Goal: Task Accomplishment & Management: Complete application form

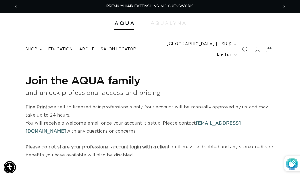
select select "US"
select select "[GEOGRAPHIC_DATA]"
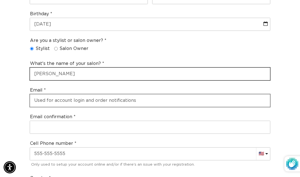
scroll to position [0, 261]
type input "[PERSON_NAME]"
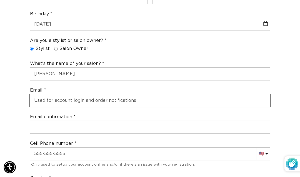
click at [84, 94] on input "email" at bounding box center [150, 100] width 240 height 13
drag, startPoint x: 98, startPoint y: 92, endPoint x: 31, endPoint y: 93, distance: 66.7
click at [31, 94] on input "[EMAIL_ADDRESS][DOMAIN_NAME]" at bounding box center [150, 100] width 240 height 13
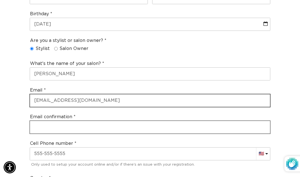
type input "[EMAIL_ADDRESS][DOMAIN_NAME]"
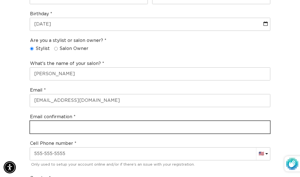
click at [43, 121] on input "email" at bounding box center [150, 127] width 240 height 13
paste input "[EMAIL_ADDRESS][DOMAIN_NAME]"
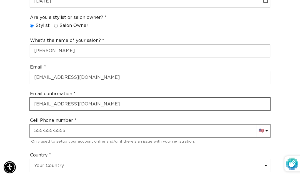
scroll to position [240, 0]
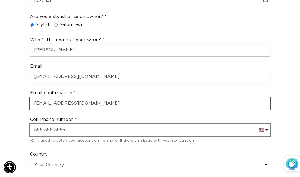
type input "[EMAIL_ADDRESS][DOMAIN_NAME]"
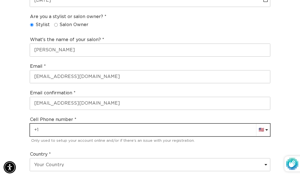
click at [59, 124] on input "text" at bounding box center [150, 130] width 240 height 13
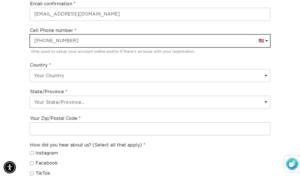
scroll to position [332, 0]
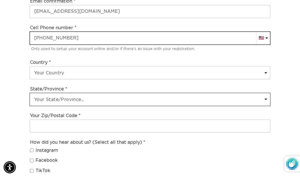
type input "[PHONE_NUMBER]"
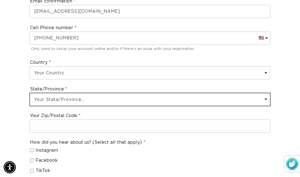
click at [56, 93] on select "Your State/Province... [US_STATE] [US_STATE] [US_STATE] [US_STATE] [US_STATE] […" at bounding box center [150, 99] width 240 height 13
select select "[US_STATE]"
click at [30, 93] on select "Your State/Province... [US_STATE] [US_STATE] [US_STATE] [US_STATE] [US_STATE] […" at bounding box center [150, 99] width 240 height 13
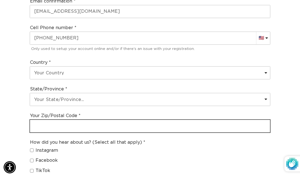
click at [64, 120] on input "text" at bounding box center [150, 126] width 240 height 13
type input "63341"
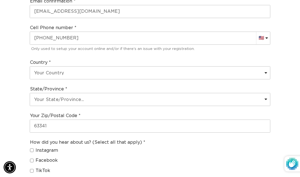
click at [19, 115] on div "Join the AQUA family and unlock professional access and pricing Fine Print: We …" at bounding box center [150, 70] width 300 height 672
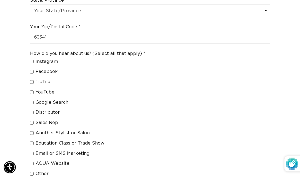
scroll to position [0, 0]
click at [31, 131] on input "Another Stylist or Salon" at bounding box center [32, 133] width 4 height 4
checkbox input "true"
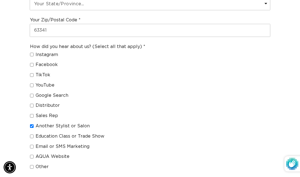
scroll to position [0, 261]
click at [31, 155] on input "AQUA Website" at bounding box center [32, 157] width 4 height 4
checkbox input "true"
click at [31, 94] on input "Google Search" at bounding box center [32, 96] width 4 height 4
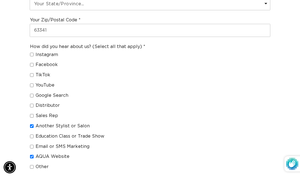
checkbox input "true"
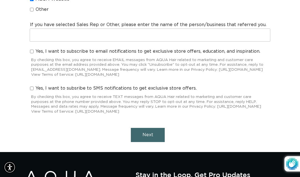
scroll to position [586, 0]
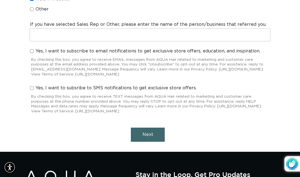
click at [32, 49] on input "Yes, I want to subscribe to email notifications to get exclusive store offers, …" at bounding box center [32, 51] width 4 height 4
checkbox input "true"
click at [33, 86] on input "Yes, I want to subsribe to SMS notifications to get exclusive store offers." at bounding box center [32, 88] width 4 height 4
checkbox input "true"
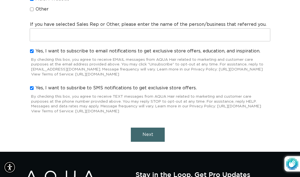
click at [144, 132] on button "Next" at bounding box center [148, 135] width 34 height 14
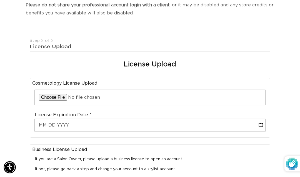
scroll to position [0, 521]
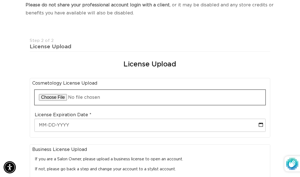
click at [61, 90] on input "file" at bounding box center [150, 97] width 231 height 15
type input "C:\fakepath\state of mo 2.pdf"
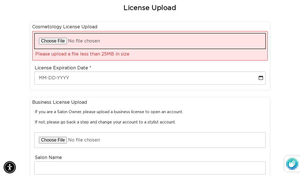
scroll to position [0, 0]
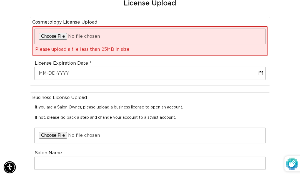
click at [10, 69] on div "Join the AQUA family and unlock professional access and pricing Fine Print: We …" at bounding box center [150, 91] width 300 height 458
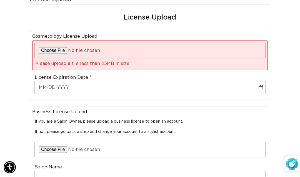
scroll to position [0, 261]
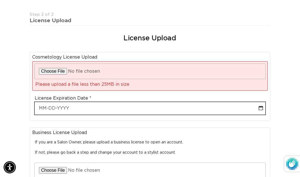
click at [76, 102] on input "text" at bounding box center [150, 108] width 231 height 13
select select "9"
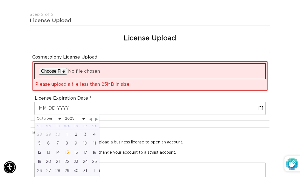
click at [53, 64] on input "file" at bounding box center [150, 71] width 231 height 15
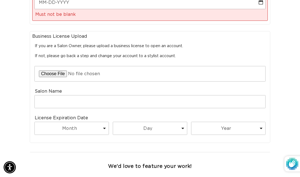
scroll to position [331, 0]
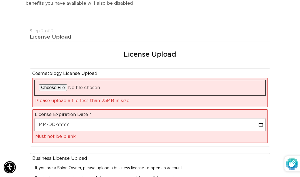
click at [50, 80] on input "file" at bounding box center [150, 87] width 231 height 15
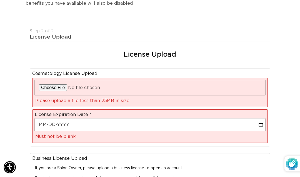
scroll to position [0, 0]
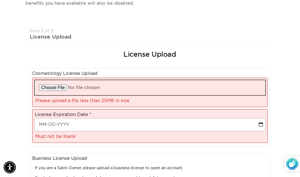
type input "C:\fakepath\IMG_5239.jpeg"
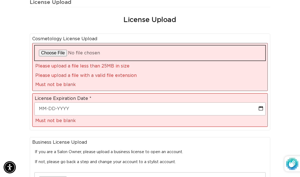
scroll to position [186, 0]
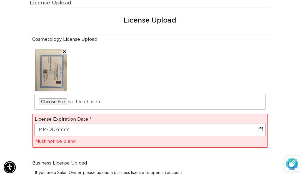
click at [11, 73] on div "Join the AQUA family and unlock professional access and pricing Fine Print: We …" at bounding box center [150, 132] width 300 height 507
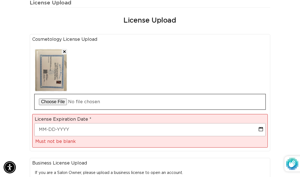
scroll to position [0, 521]
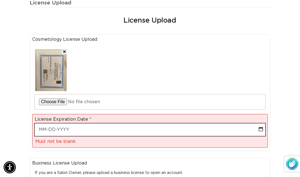
select select "9"
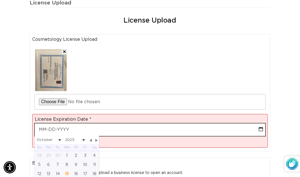
click at [46, 124] on input "text" at bounding box center [150, 130] width 231 height 13
type input "0"
select select "9"
type input "09"
select select "9"
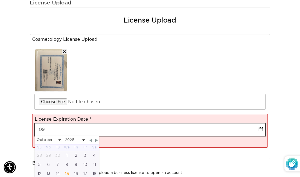
scroll to position [0, 0]
type input "09-3"
select select "9"
type input "09-30"
select select "9"
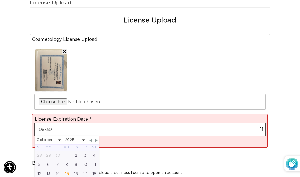
scroll to position [0, 261]
type input "09-30-2"
select select "9"
type input "[DATE]"
select select "9"
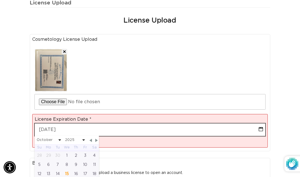
select select "9"
type input "[DATE]"
select select "8"
select select "2027"
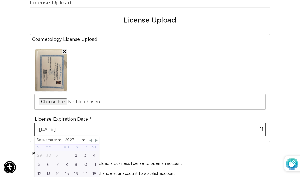
scroll to position [0, 521]
type input "[DATE]"
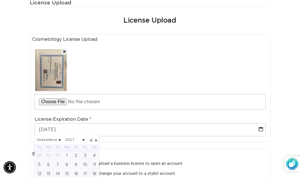
click at [19, 96] on div "Join the AQUA family and unlock professional access and pricing Fine Print: We …" at bounding box center [150, 127] width 300 height 497
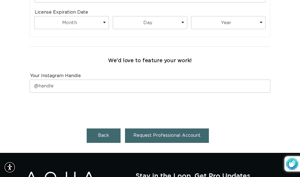
scroll to position [412, 0]
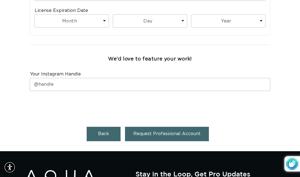
click at [148, 132] on span "Request Professional Account" at bounding box center [166, 134] width 67 height 4
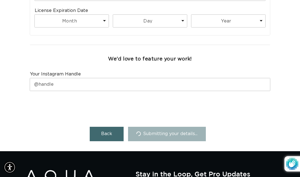
scroll to position [0, 0]
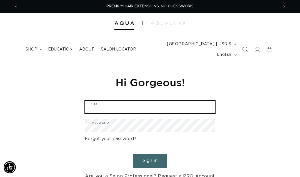
click at [118, 101] on input "Email" at bounding box center [150, 107] width 130 height 13
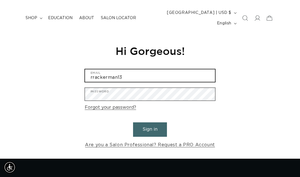
type input "rrackerman13"
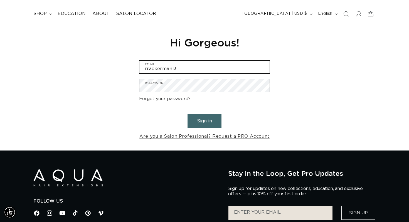
scroll to position [0, 369]
